Goal: Find specific page/section: Find specific page/section

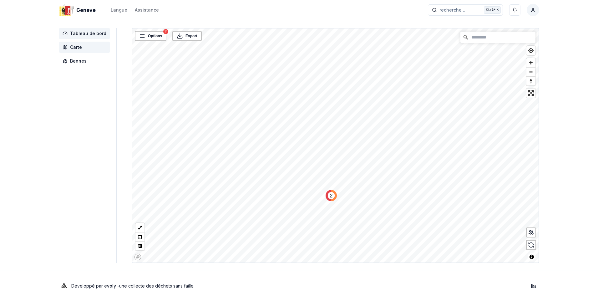
click at [83, 29] on span "Tableau de bord" at bounding box center [84, 33] width 51 height 11
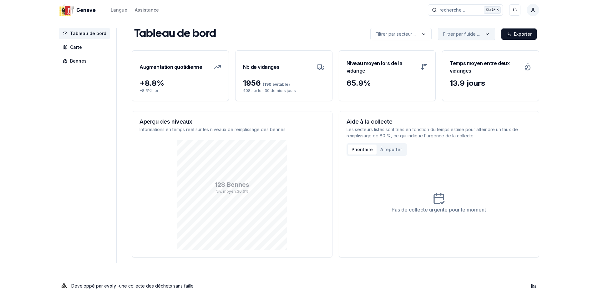
click at [483, 35] on html "Geneve Langue Assistance recherche ... recherche ... Ctrl+ K Constantin Tableau…" at bounding box center [299, 150] width 598 height 301
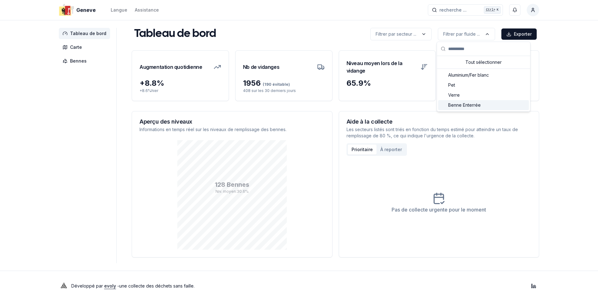
click at [479, 104] on span "Benne Enterrée" at bounding box center [464, 105] width 33 height 6
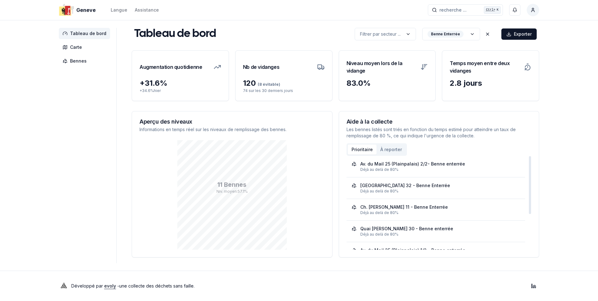
drag, startPoint x: 530, startPoint y: 178, endPoint x: 525, endPoint y: 114, distance: 64.3
click at [529, 156] on div at bounding box center [530, 185] width 2 height 58
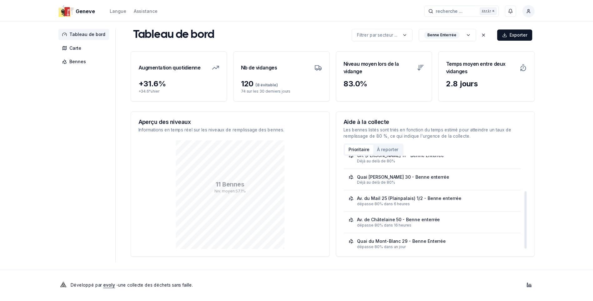
scroll to position [57, 0]
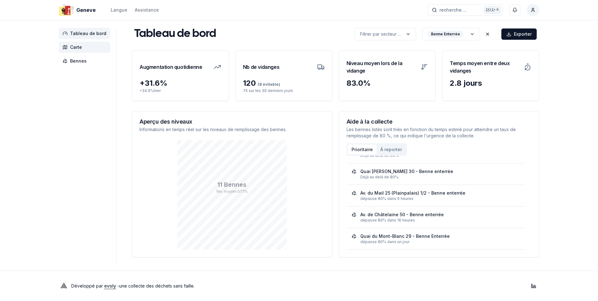
click at [78, 47] on span "Carte" at bounding box center [76, 47] width 12 height 6
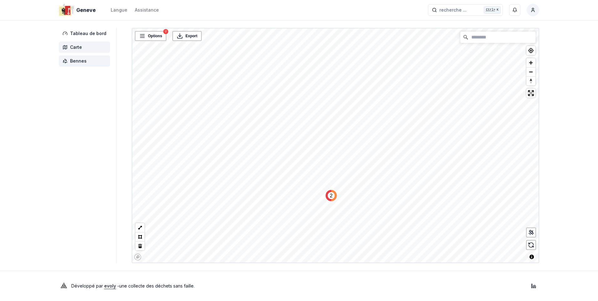
click at [75, 58] on span "Bennes" at bounding box center [78, 61] width 17 height 6
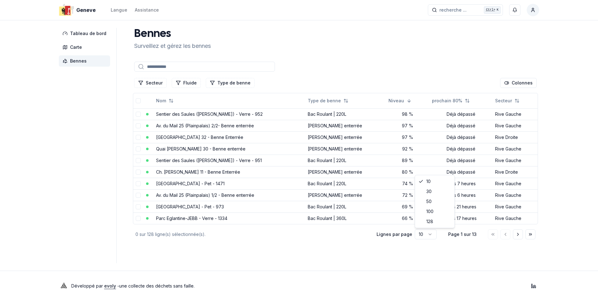
click at [428, 233] on html "Geneve Langue Assistance recherche ... recherche ... Ctrl+ K Constantin Tableau…" at bounding box center [299, 150] width 598 height 301
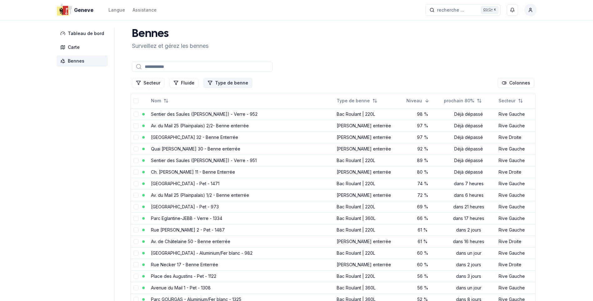
click at [221, 84] on button "Type de benne" at bounding box center [227, 83] width 49 height 10
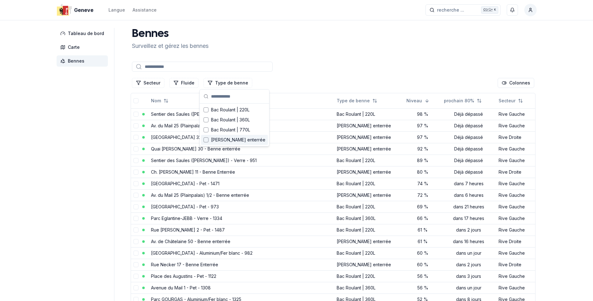
click at [205, 139] on div "Suggestions" at bounding box center [205, 139] width 5 height 5
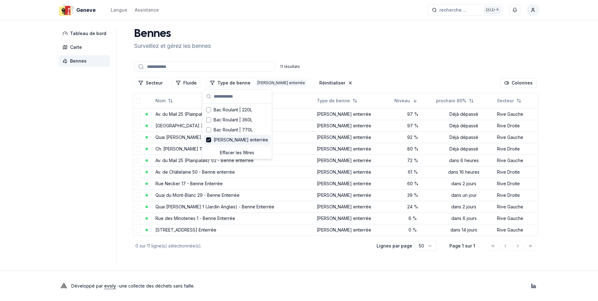
click at [587, 125] on div "Geneve Langue Assistance recherche ... recherche ... Ctrl+ K Constantin Tableau…" at bounding box center [299, 150] width 598 height 301
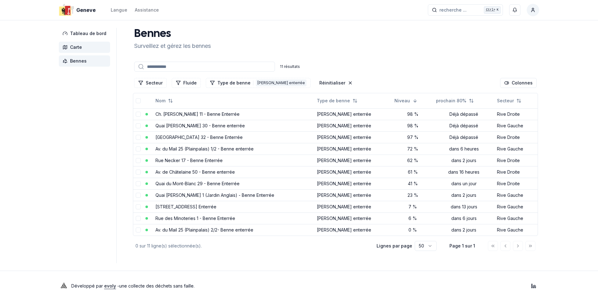
click at [68, 44] on span "Carte" at bounding box center [84, 47] width 51 height 11
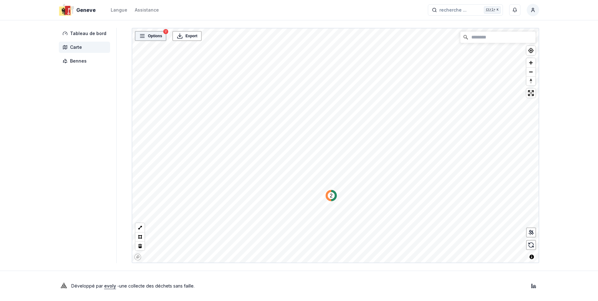
click at [141, 37] on icon at bounding box center [142, 36] width 6 height 6
